Goal: Transaction & Acquisition: Purchase product/service

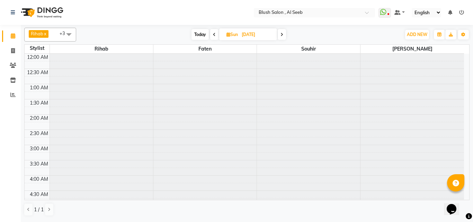
scroll to position [208, 0]
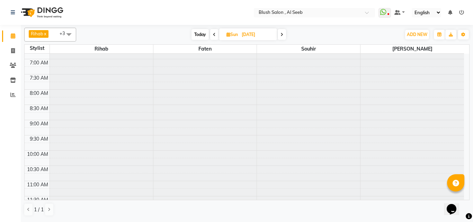
click at [202, 33] on span "Today" at bounding box center [200, 34] width 17 height 11
type input "[DATE]"
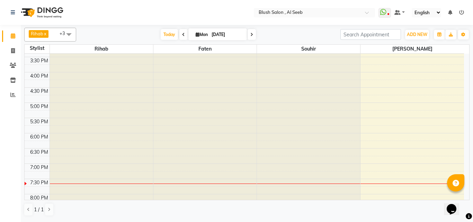
scroll to position [481, 0]
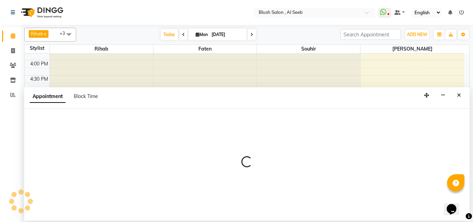
select select "40671"
select select "1110"
select select "tentative"
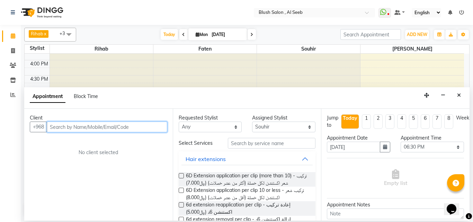
click at [103, 130] on input "text" at bounding box center [107, 127] width 121 height 11
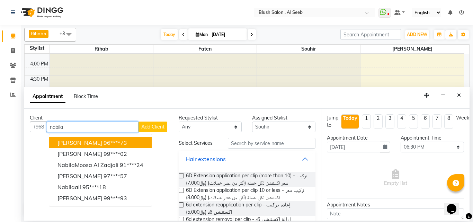
click at [115, 146] on ngb-highlight "96****73" at bounding box center [116, 142] width 24 height 7
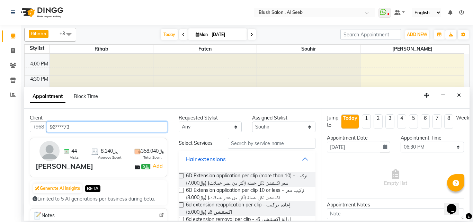
type input "96****73"
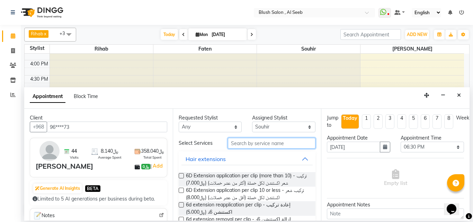
click at [246, 146] on input "text" at bounding box center [272, 143] width 88 height 11
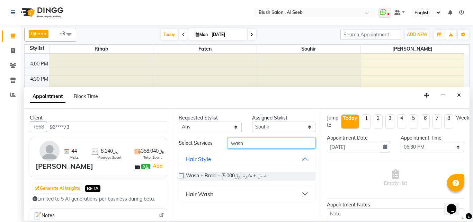
type input "wash"
click at [213, 198] on div "Hair Wash" at bounding box center [200, 194] width 28 height 8
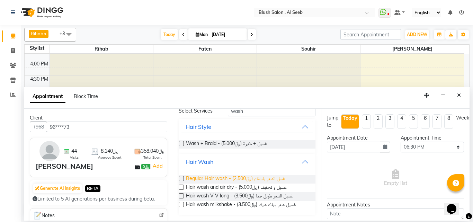
scroll to position [40, 0]
click at [181, 186] on label at bounding box center [181, 187] width 5 height 5
click at [181, 186] on input "checkbox" at bounding box center [181, 188] width 5 height 5
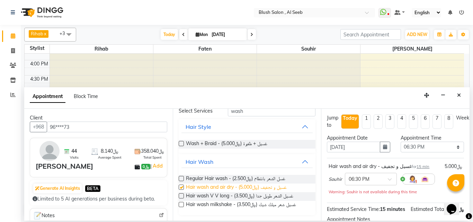
checkbox input "false"
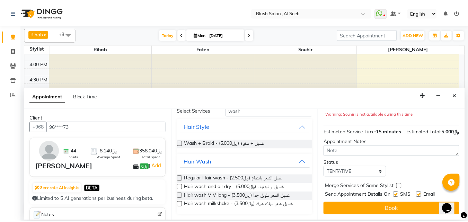
scroll to position [97, 0]
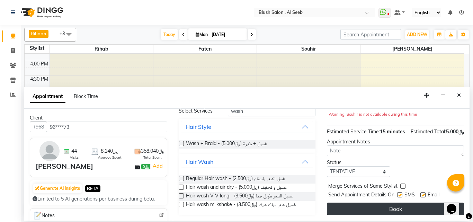
click at [392, 204] on button "Book" at bounding box center [395, 209] width 137 height 12
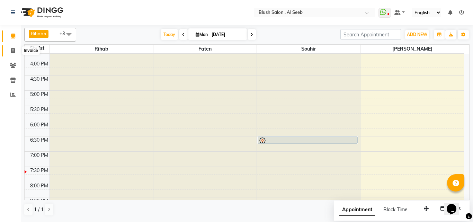
click at [13, 50] on icon at bounding box center [13, 50] width 4 height 5
select select "service"
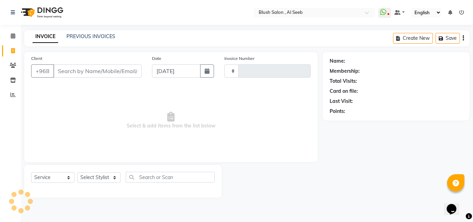
type input "0803"
select select "5589"
click at [79, 74] on input "Client" at bounding box center [97, 70] width 88 height 13
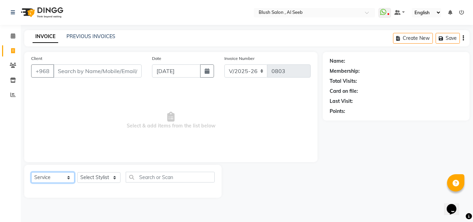
click at [69, 183] on select "Select Service Product Membership Package Voucher Prepaid Gift Card" at bounding box center [52, 177] width 43 height 11
select select "product"
click at [32, 177] on select "Select Service Product Membership Package Voucher Prepaid Gift Card" at bounding box center [52, 177] width 43 height 11
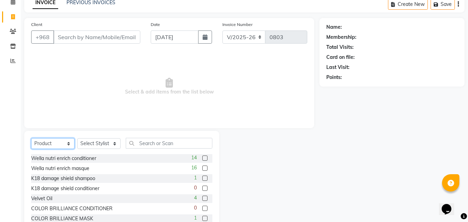
scroll to position [35, 0]
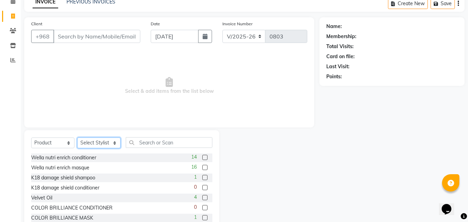
click at [115, 148] on select "Select Stylist Arwa Faten [PERSON_NAME] [PERSON_NAME] [PERSON_NAME] Souhir" at bounding box center [98, 143] width 43 height 11
select select "40671"
click at [78, 142] on select "Select Stylist Arwa Faten [PERSON_NAME] [PERSON_NAME] [PERSON_NAME] Souhir" at bounding box center [98, 143] width 43 height 11
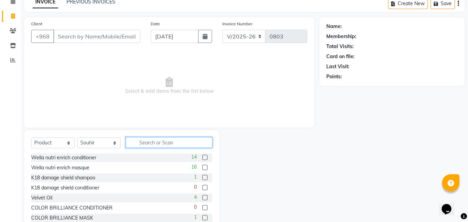
click at [152, 147] on input "text" at bounding box center [169, 142] width 87 height 11
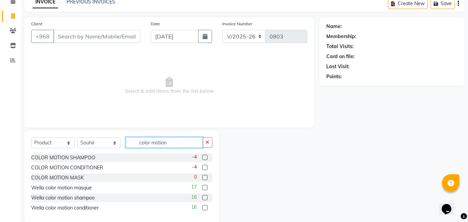
type input "color motion"
click at [206, 160] on label at bounding box center [204, 157] width 5 height 5
click at [206, 160] on input "checkbox" at bounding box center [204, 158] width 5 height 5
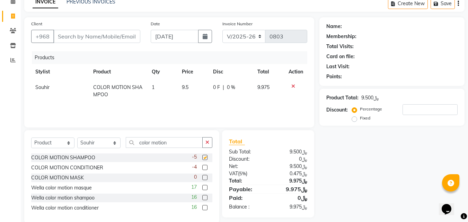
checkbox input "false"
click at [205, 170] on label at bounding box center [204, 167] width 5 height 5
click at [205, 170] on input "checkbox" at bounding box center [204, 168] width 5 height 5
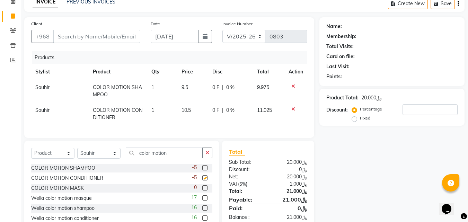
checkbox input "false"
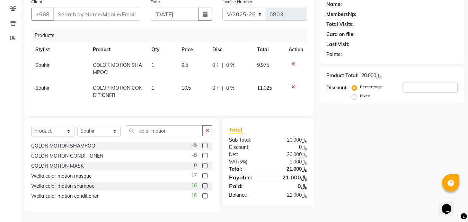
click at [204, 165] on label at bounding box center [204, 165] width 5 height 5
click at [204, 165] on input "checkbox" at bounding box center [204, 166] width 5 height 5
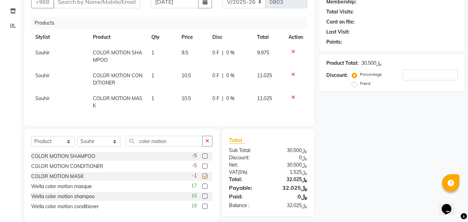
checkbox input "false"
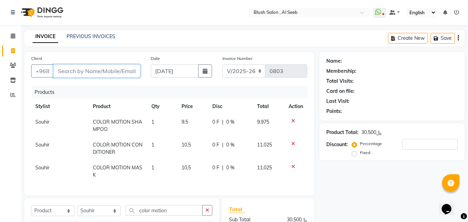
click at [104, 73] on input "Client" at bounding box center [96, 70] width 87 height 13
type input "n"
type input "0"
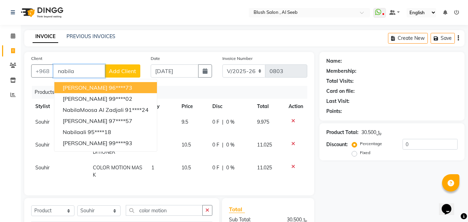
click at [94, 89] on span "[PERSON_NAME]" at bounding box center [85, 87] width 45 height 7
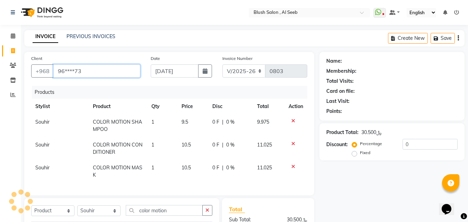
type input "96****73"
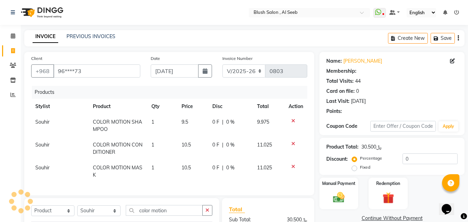
select select "1: Object"
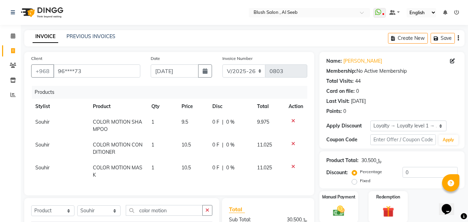
scroll to position [95, 0]
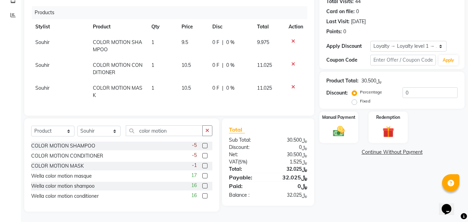
click at [294, 85] on icon at bounding box center [293, 87] width 4 height 5
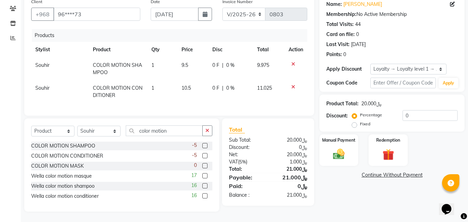
scroll to position [71, 0]
click at [292, 58] on td at bounding box center [296, 69] width 23 height 23
click at [292, 62] on icon at bounding box center [293, 64] width 4 height 5
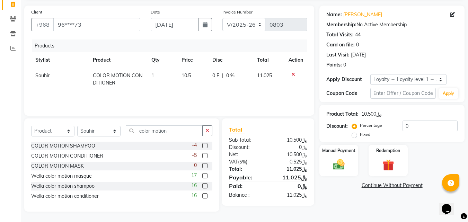
scroll to position [53, 0]
click at [293, 72] on icon at bounding box center [293, 74] width 4 height 5
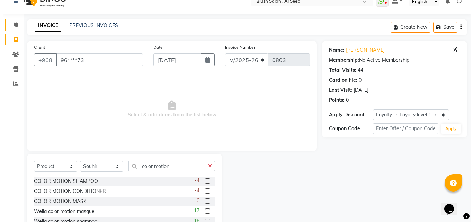
scroll to position [0, 0]
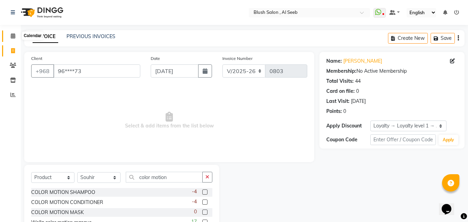
click at [14, 36] on icon at bounding box center [13, 35] width 5 height 5
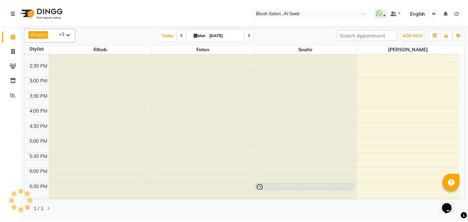
scroll to position [461, 0]
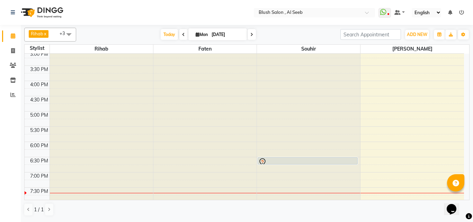
click at [303, 162] on div at bounding box center [308, 162] width 99 height 8
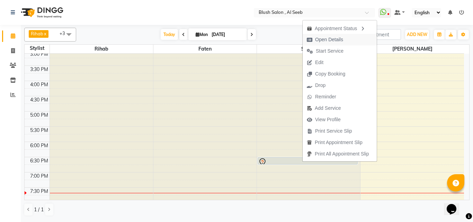
click at [326, 38] on span "Open Details" at bounding box center [329, 39] width 28 height 7
select select "7"
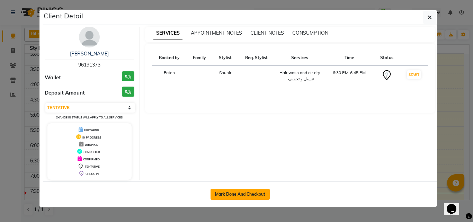
click at [239, 197] on button "Mark Done And Checkout" at bounding box center [240, 194] width 59 height 11
select select "service"
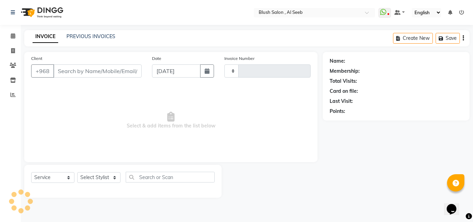
type input "0803"
select select "5589"
type input "96****73"
select select "40671"
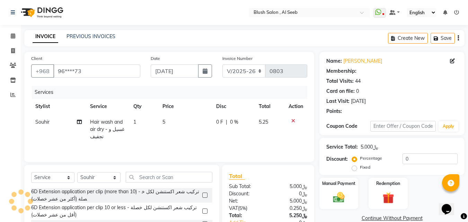
select select "1: Object"
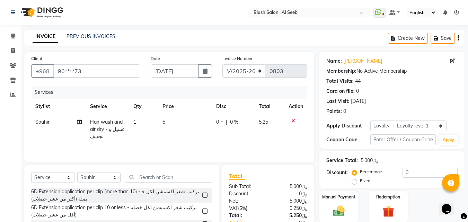
scroll to position [63, 0]
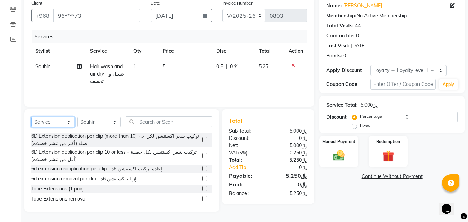
click at [70, 121] on select "Select Service Product Membership Package Voucher Prepaid Gift Card" at bounding box center [52, 122] width 43 height 11
select select "product"
click at [32, 117] on select "Select Service Product Membership Package Voucher Prepaid Gift Card" at bounding box center [52, 122] width 43 height 11
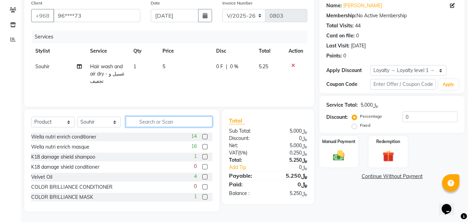
click at [154, 122] on input "text" at bounding box center [169, 121] width 87 height 11
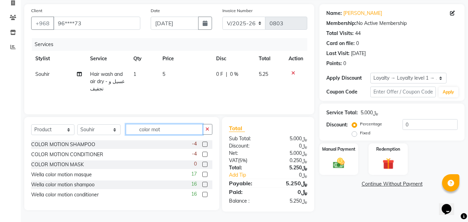
scroll to position [56, 0]
type input "color motion"
click at [204, 143] on label at bounding box center [204, 144] width 5 height 5
click at [204, 143] on input "checkbox" at bounding box center [204, 144] width 5 height 5
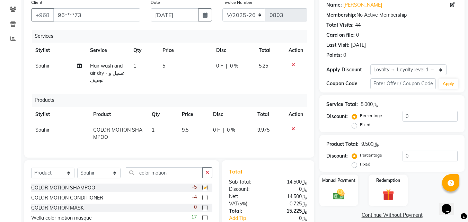
checkbox input "false"
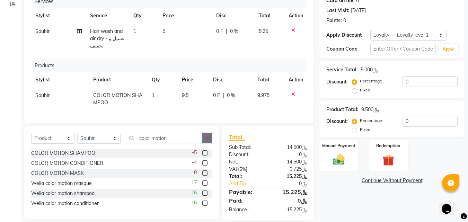
click at [206, 166] on label at bounding box center [204, 162] width 5 height 5
click at [206, 166] on input "checkbox" at bounding box center [204, 163] width 5 height 5
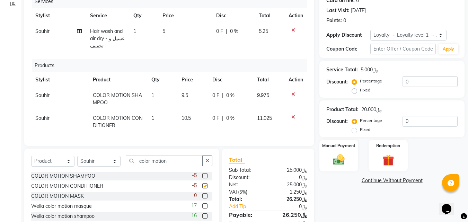
checkbox input "false"
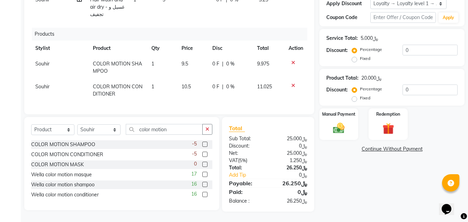
click at [205, 164] on label at bounding box center [204, 164] width 5 height 5
click at [205, 164] on input "checkbox" at bounding box center [204, 165] width 5 height 5
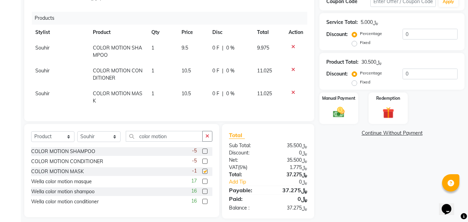
checkbox input "false"
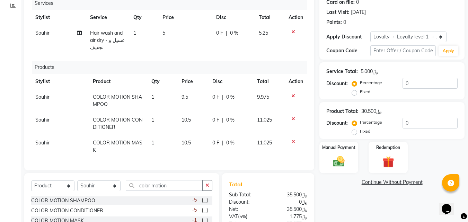
scroll to position [158, 0]
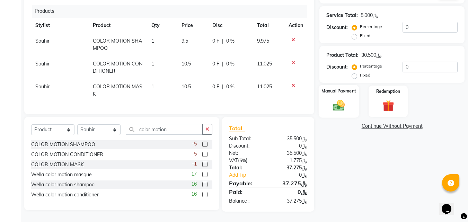
click at [343, 93] on div "Manual Payment" at bounding box center [339, 101] width 41 height 33
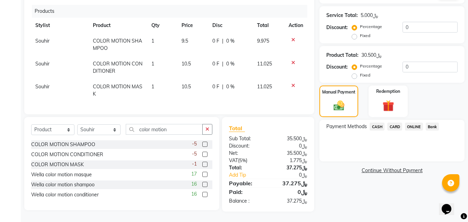
click at [399, 123] on span "CARD" at bounding box center [394, 127] width 15 height 8
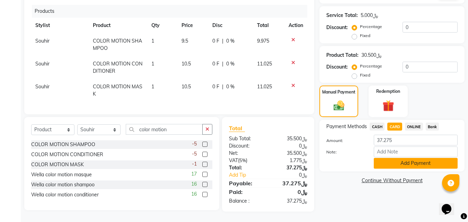
click at [412, 160] on button "Add Payment" at bounding box center [416, 163] width 84 height 11
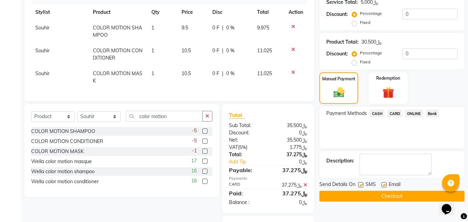
scroll to position [216, 0]
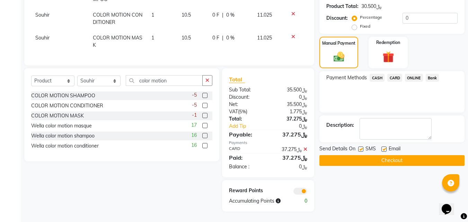
click at [397, 155] on button "Checkout" at bounding box center [392, 160] width 145 height 11
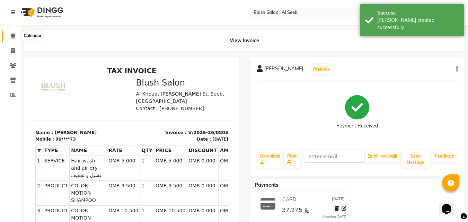
click at [11, 36] on icon at bounding box center [13, 35] width 5 height 5
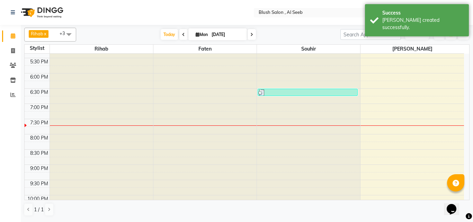
scroll to position [530, 0]
